Goal: Information Seeking & Learning: Understand process/instructions

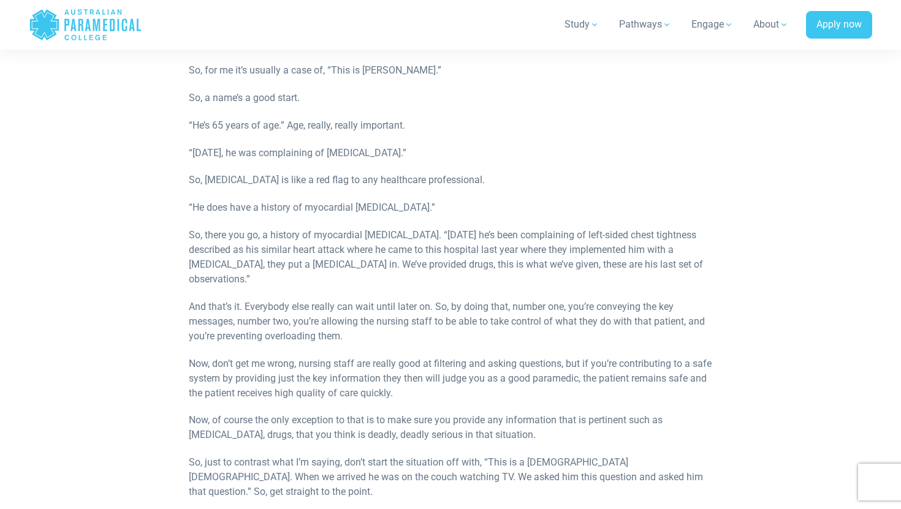
scroll to position [697, 0]
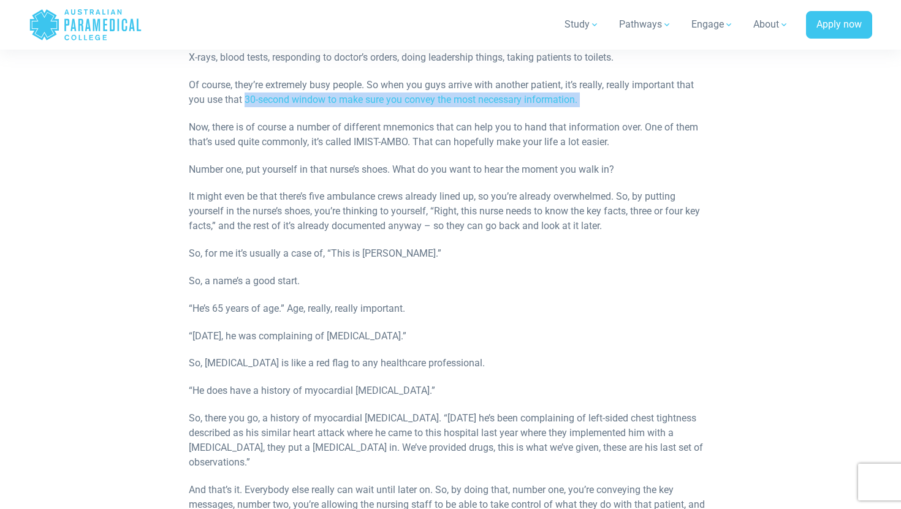
drag, startPoint x: 246, startPoint y: 99, endPoint x: 291, endPoint y: 113, distance: 46.9
click at [297, 113] on div "In this micro-lecture, APC Hon. Snr. Lecturer Sam Willis talks about the proces…" at bounding box center [450, 177] width 523 height 1152
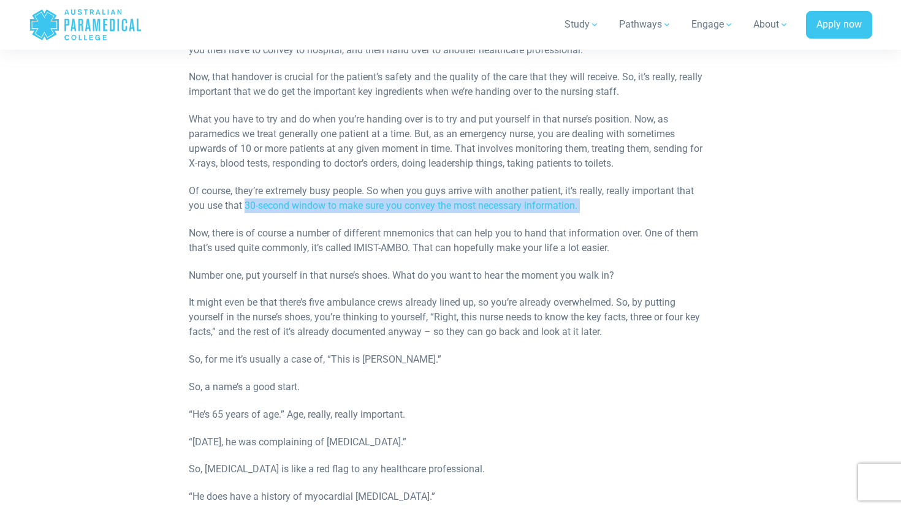
scroll to position [565, 0]
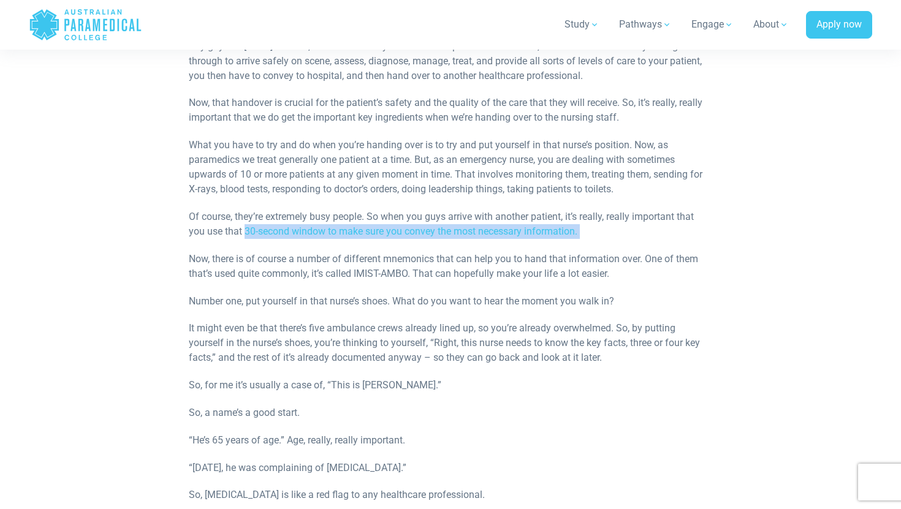
click at [259, 230] on p "Of course, they’re extremely busy people. So when you guys arrive with another …" at bounding box center [450, 224] width 523 height 29
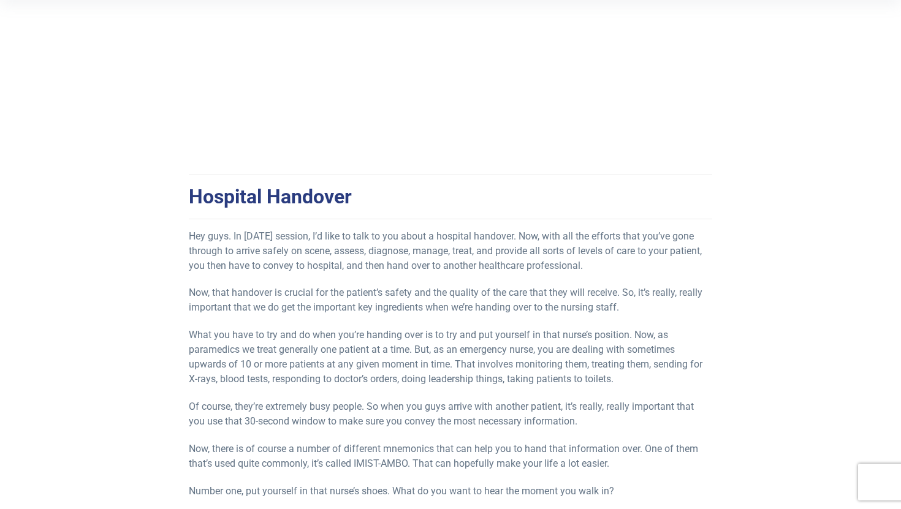
scroll to position [371, 0]
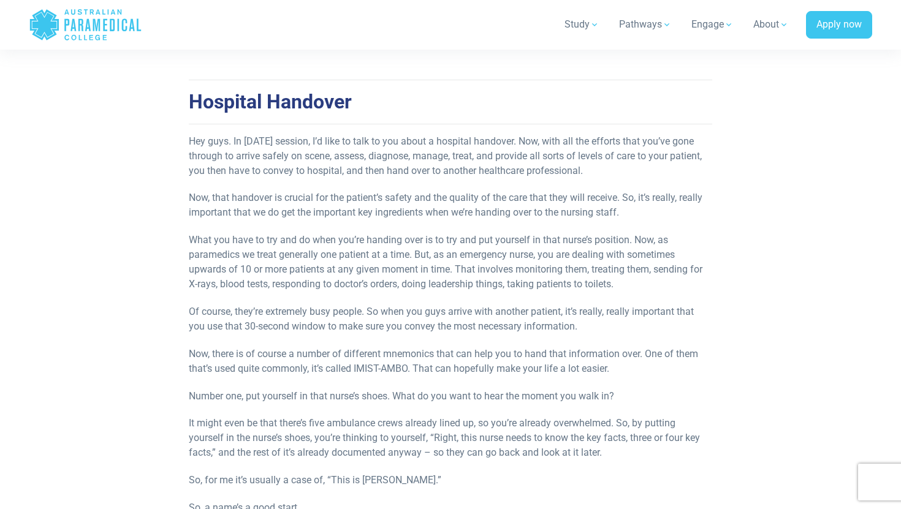
click at [225, 221] on div "In this micro-lecture, APC Hon. Snr. Lecturer Sam Willis talks about the proces…" at bounding box center [450, 404] width 523 height 1152
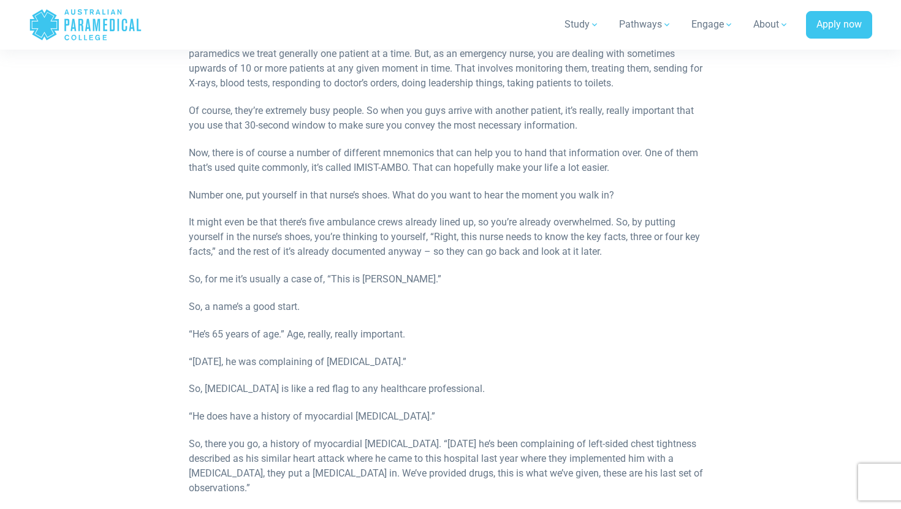
scroll to position [1236, 0]
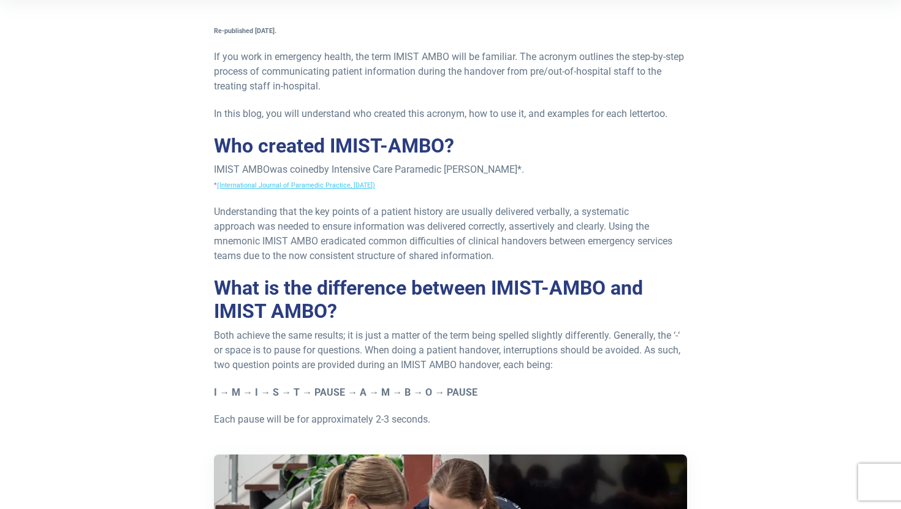
scroll to position [452, 0]
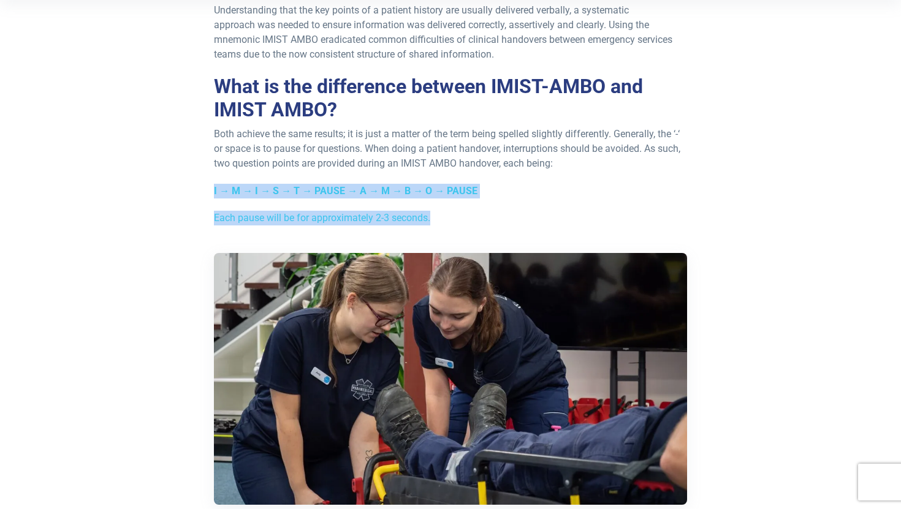
drag, startPoint x: 208, startPoint y: 192, endPoint x: 485, endPoint y: 224, distance: 278.9
copy div "I → M → I → S → T → PAUSE → A → M → B → O → PAUSE Each pause will be for approx…"
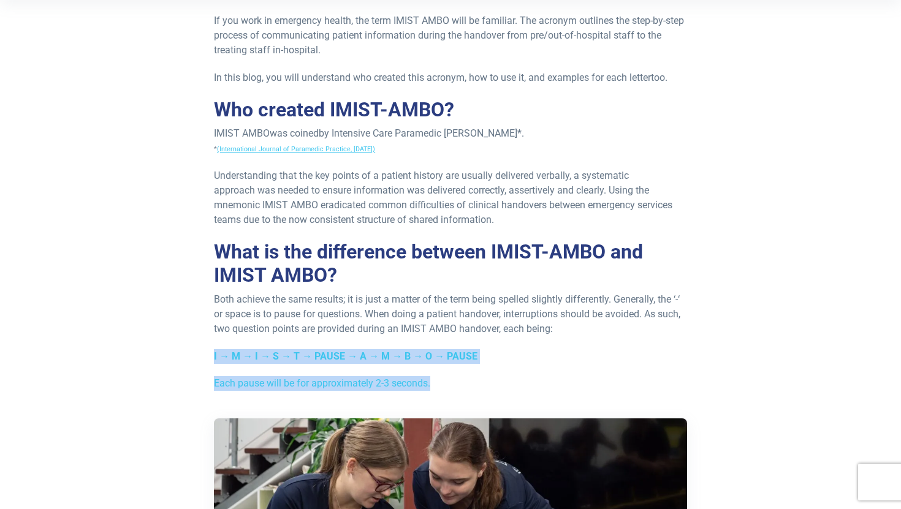
scroll to position [185, 0]
